Goal: Navigation & Orientation: Understand site structure

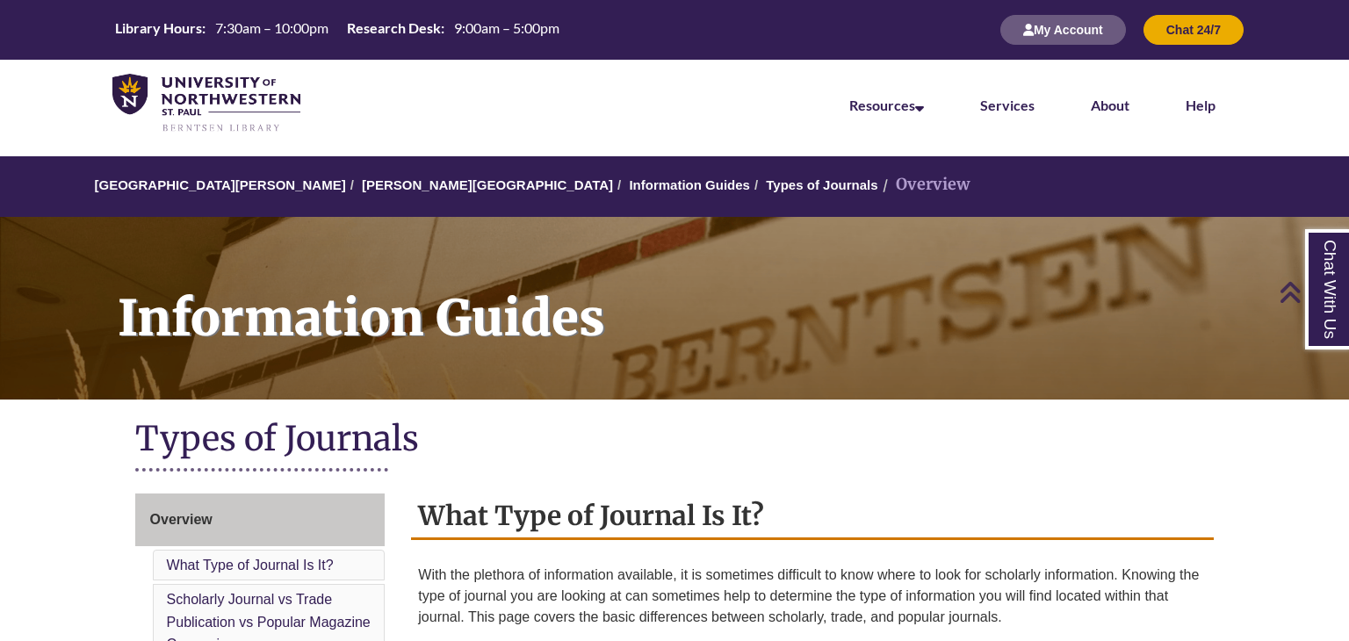
scroll to position [1589, 0]
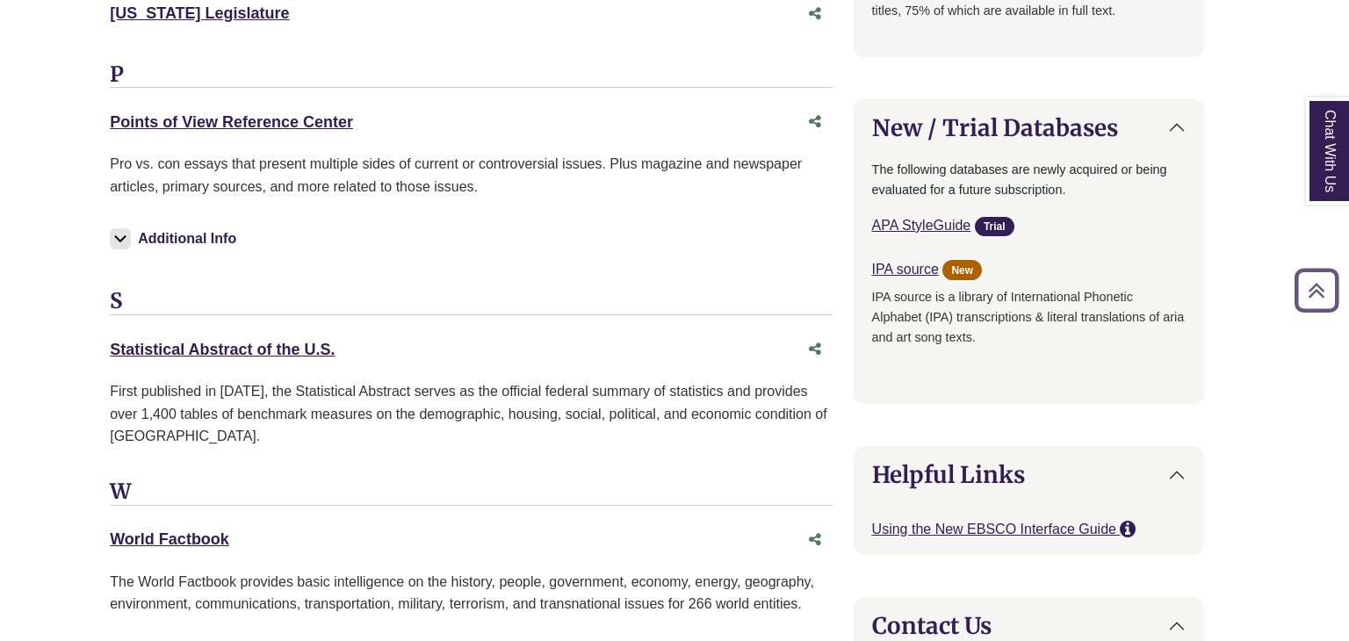
scroll to position [34, 0]
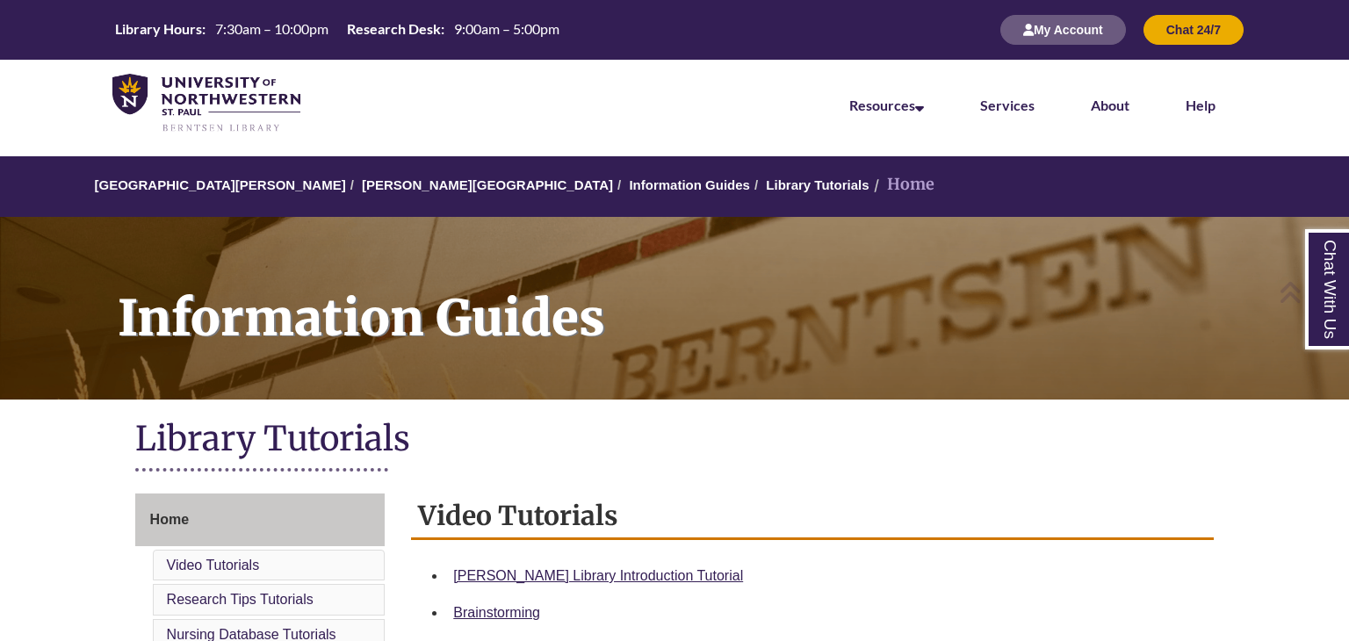
scroll to position [226, 0]
